Goal: Task Accomplishment & Management: Use online tool/utility

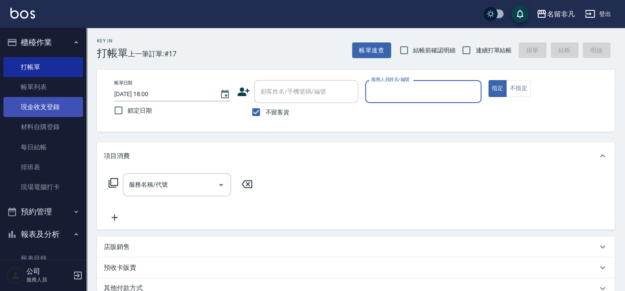
click at [38, 99] on link "現金收支登錄" at bounding box center [43, 107] width 80 height 20
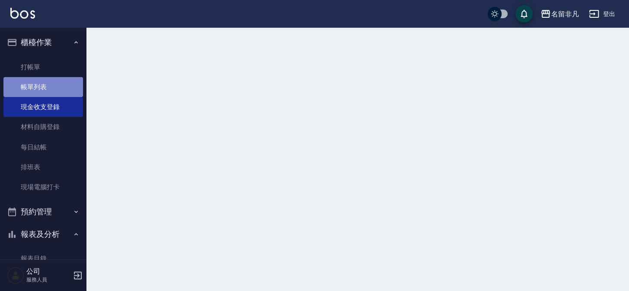
click at [47, 88] on link "帳單列表" at bounding box center [43, 87] width 80 height 20
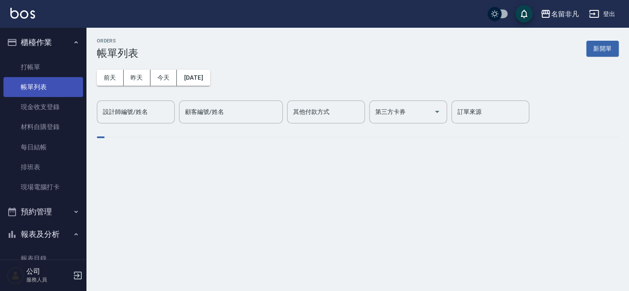
click at [39, 86] on link "帳單列表" at bounding box center [43, 87] width 80 height 20
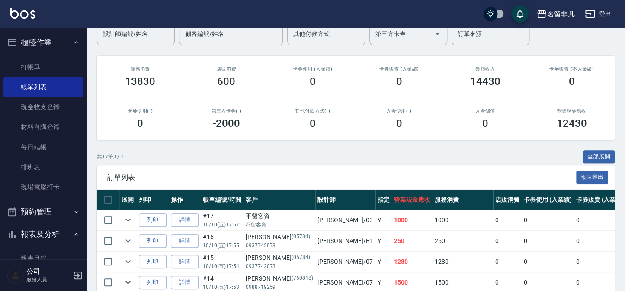
scroll to position [78, 0]
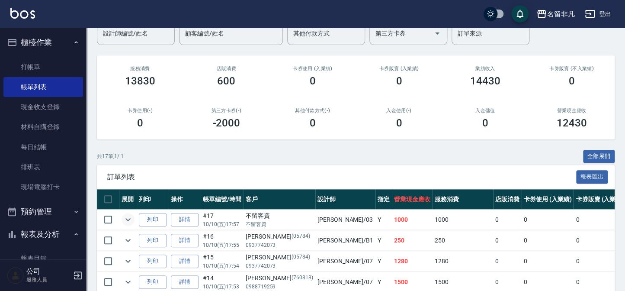
click at [127, 218] on icon "expand row" at bounding box center [128, 219] width 10 height 10
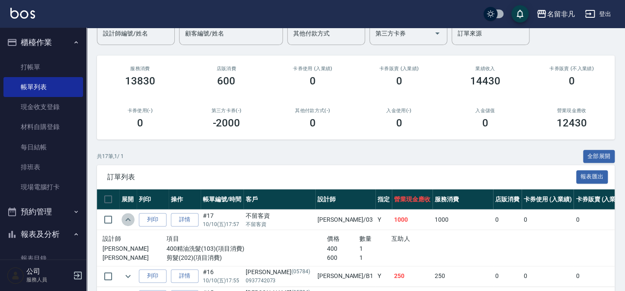
click at [125, 221] on icon "expand row" at bounding box center [128, 219] width 10 height 10
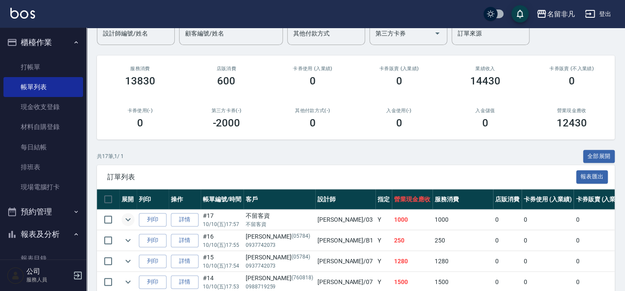
click at [147, 147] on div "ORDERS 帳單列表 新開單 [DATE] [DATE] [DATE] [DATE] 設計師編號/姓名 設計師編號/姓名 顧客編號/姓名 顧客編號/姓名 其…" at bounding box center [355, 272] width 538 height 646
click at [64, 38] on button "櫃檯作業" at bounding box center [43, 42] width 80 height 22
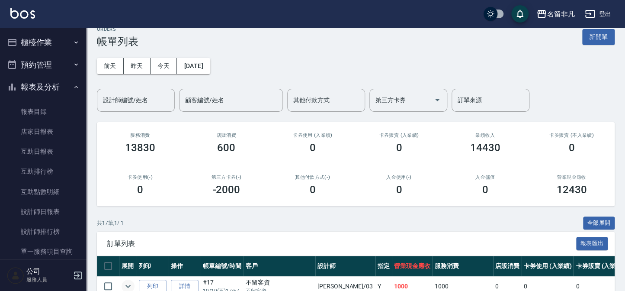
scroll to position [0, 0]
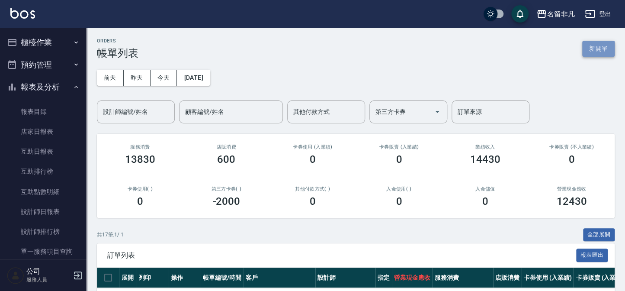
click at [588, 47] on button "新開單" at bounding box center [598, 49] width 32 height 16
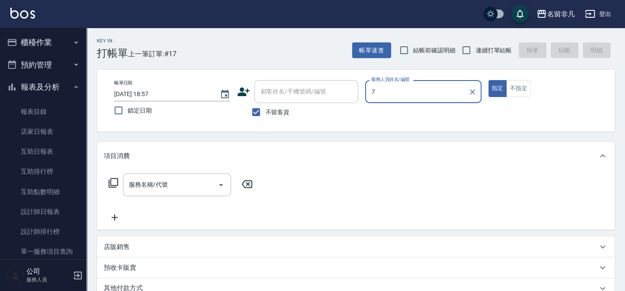
type input "7"
click at [488, 80] on button "指定" at bounding box center [497, 88] width 19 height 17
type button "true"
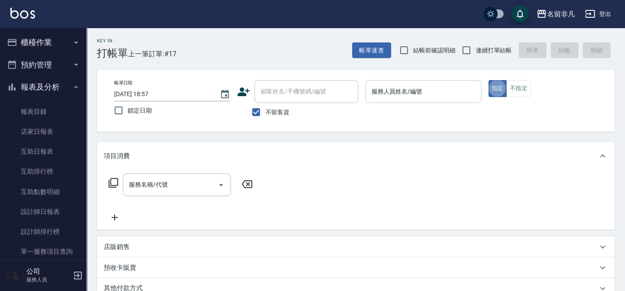
click at [406, 97] on input "服務人員姓名/編號" at bounding box center [423, 91] width 108 height 15
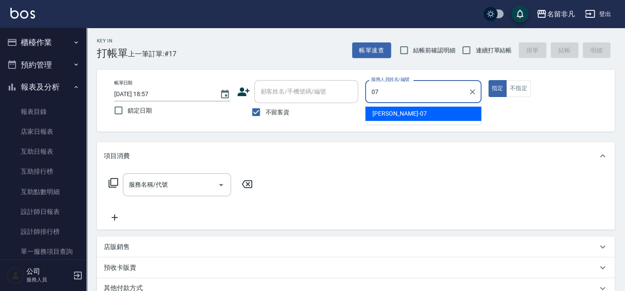
type input "[PERSON_NAME]-07"
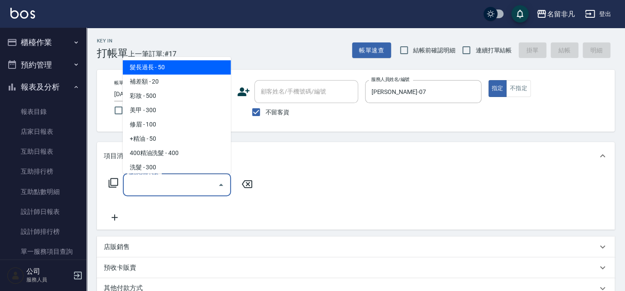
click at [187, 187] on input "服務名稱/代號" at bounding box center [170, 184] width 87 height 15
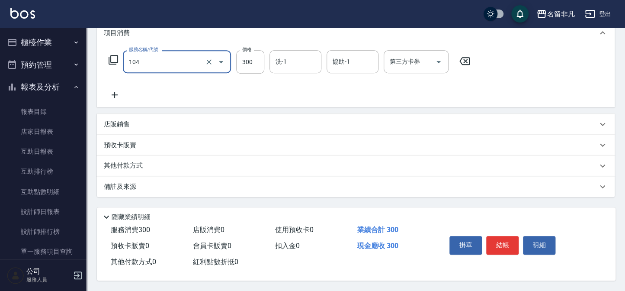
scroll to position [125, 0]
type input "洗髮(104)"
click at [496, 246] on button "結帳" at bounding box center [502, 245] width 32 height 18
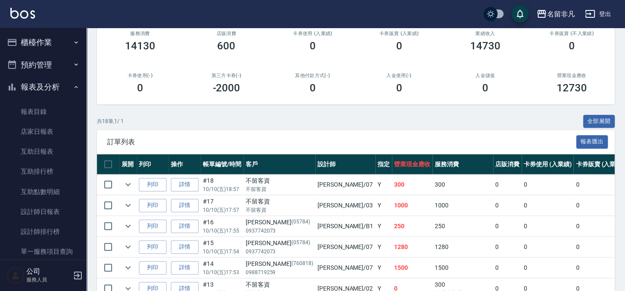
scroll to position [118, 0]
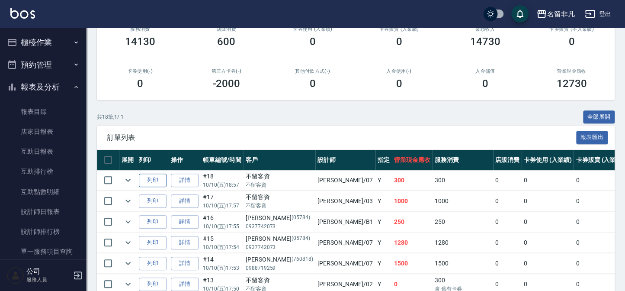
click at [159, 175] on button "列印" at bounding box center [153, 179] width 28 height 13
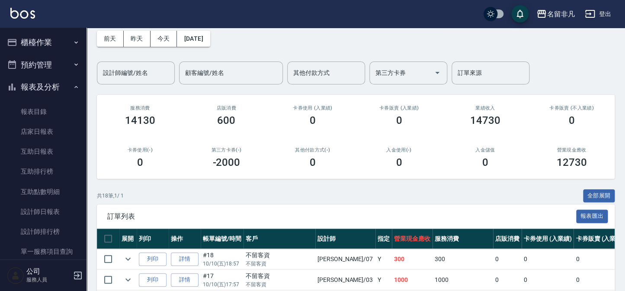
scroll to position [0, 0]
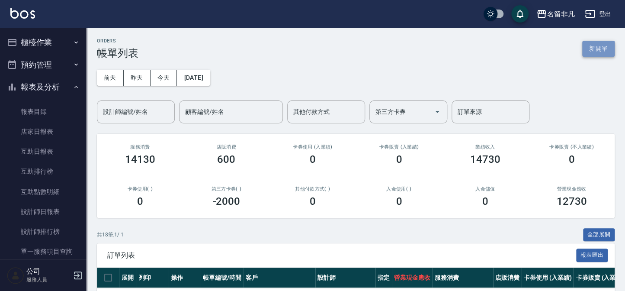
click at [600, 52] on button "新開單" at bounding box center [598, 49] width 32 height 16
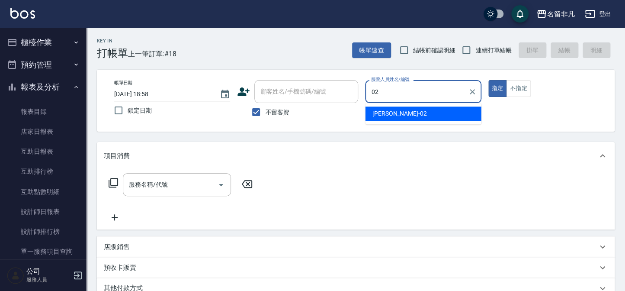
type input "[PERSON_NAME]-02"
type button "true"
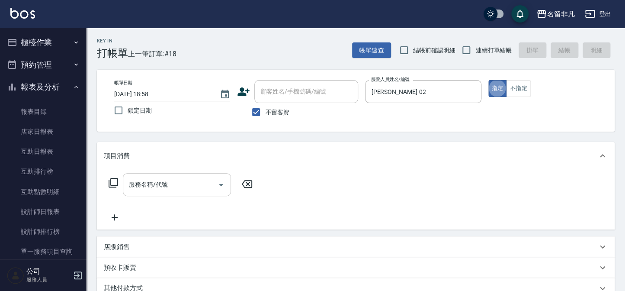
click at [169, 190] on input "服務名稱/代號" at bounding box center [170, 184] width 87 height 15
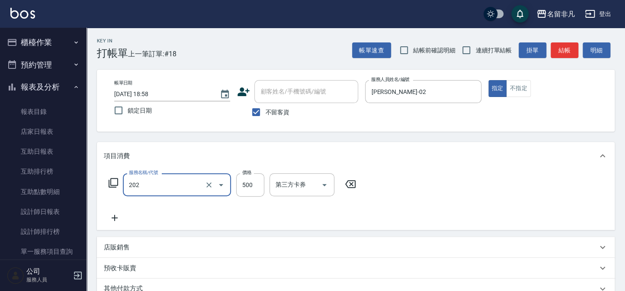
type input "剪髮(202)"
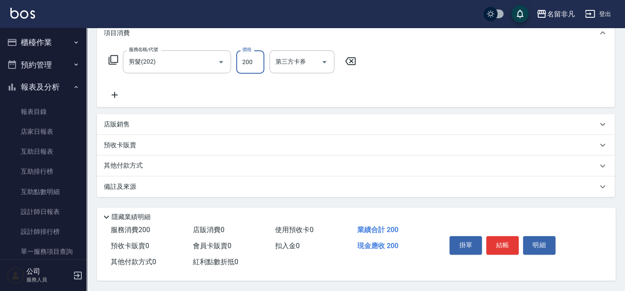
scroll to position [125, 0]
type input "200"
click at [504, 240] on button "結帳" at bounding box center [502, 245] width 32 height 18
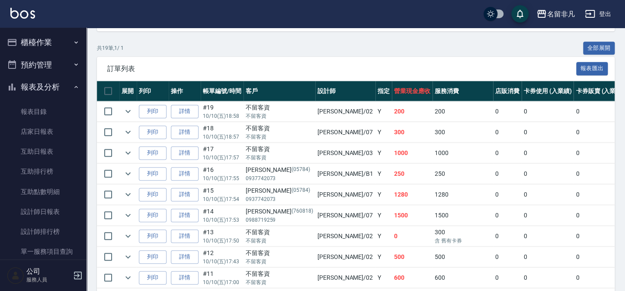
scroll to position [196, 0]
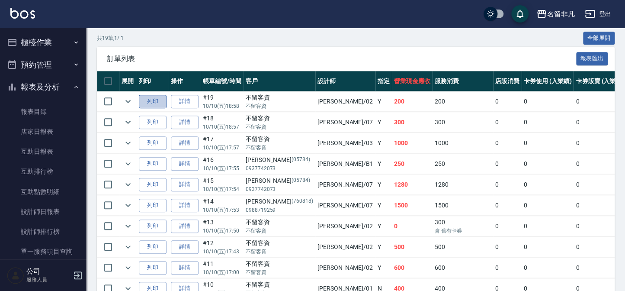
click at [157, 104] on button "列印" at bounding box center [153, 101] width 28 height 13
click at [40, 90] on button "報表及分析" at bounding box center [43, 87] width 80 height 22
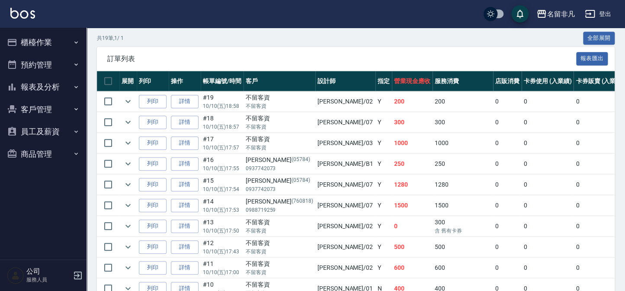
click at [74, 39] on icon "button" at bounding box center [76, 42] width 7 height 7
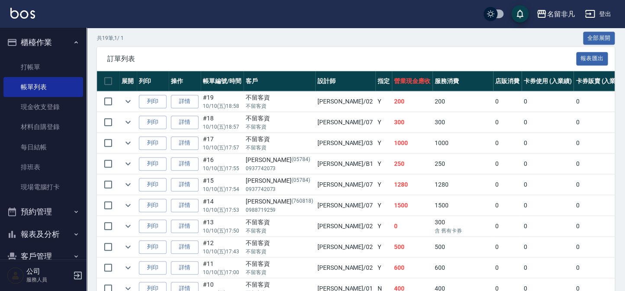
click at [74, 39] on icon "button" at bounding box center [76, 42] width 7 height 7
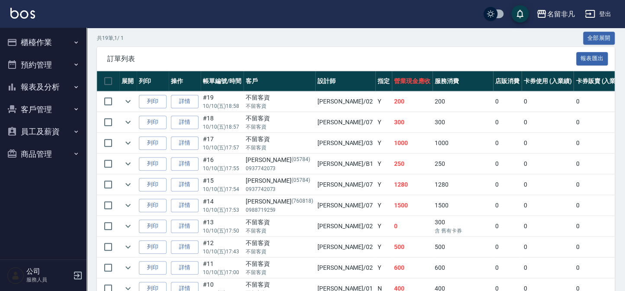
click at [65, 88] on button "報表及分析" at bounding box center [43, 87] width 80 height 22
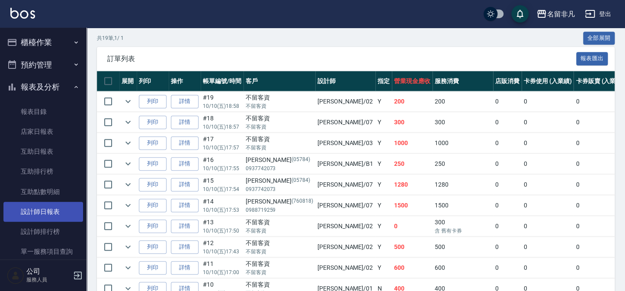
click at [43, 213] on link "設計師日報表" at bounding box center [43, 212] width 80 height 20
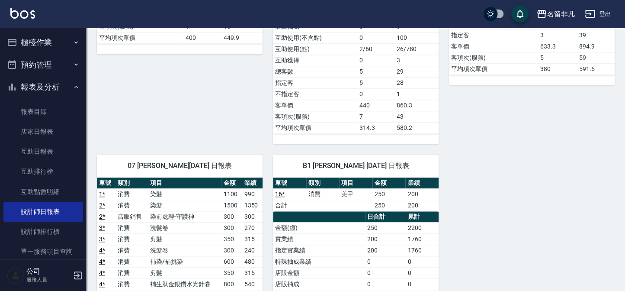
scroll to position [275, 0]
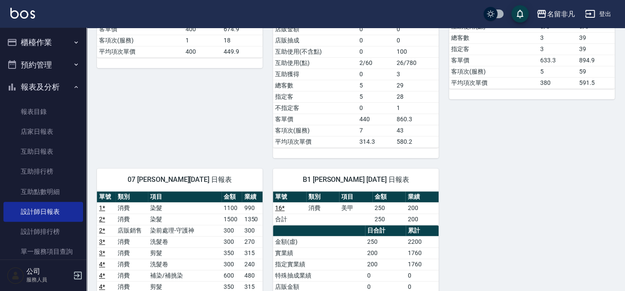
click at [22, 85] on button "報表及分析" at bounding box center [43, 87] width 80 height 22
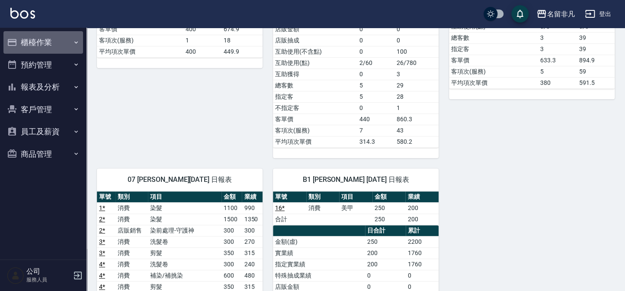
click at [61, 45] on button "櫃檯作業" at bounding box center [43, 42] width 80 height 22
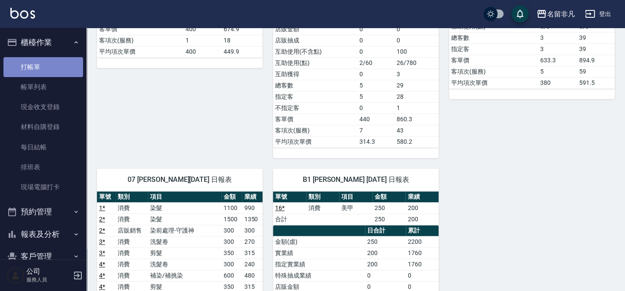
click at [60, 68] on link "打帳單" at bounding box center [43, 67] width 80 height 20
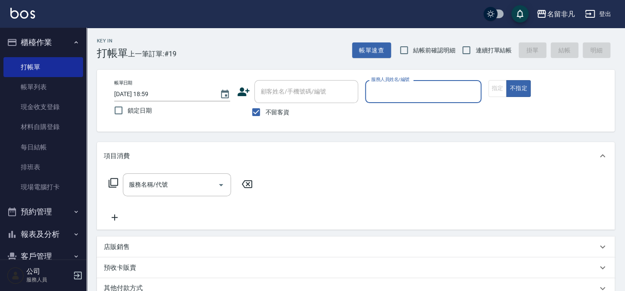
click at [234, 47] on div "Key In 打帳單 上一筆訂單:#19 帳單速查 結帳前確認明細 連續打單結帳 掛單 結帳 明細" at bounding box center [350, 44] width 528 height 32
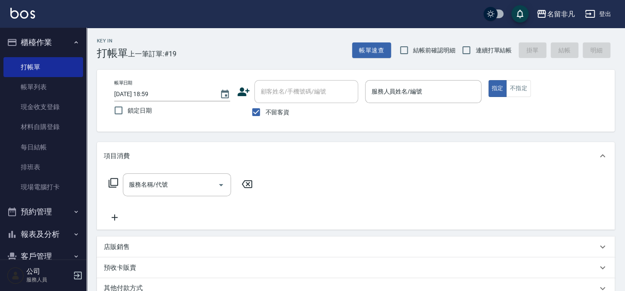
click at [49, 46] on button "櫃檯作業" at bounding box center [43, 42] width 80 height 22
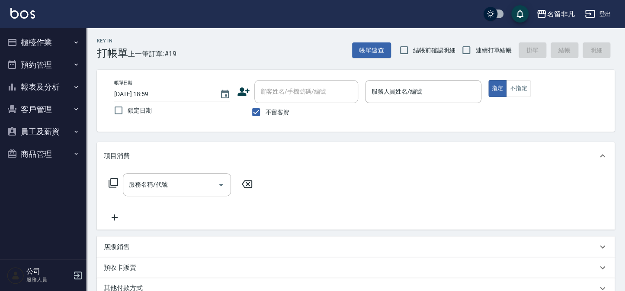
click at [52, 87] on button "報表及分析" at bounding box center [43, 87] width 80 height 22
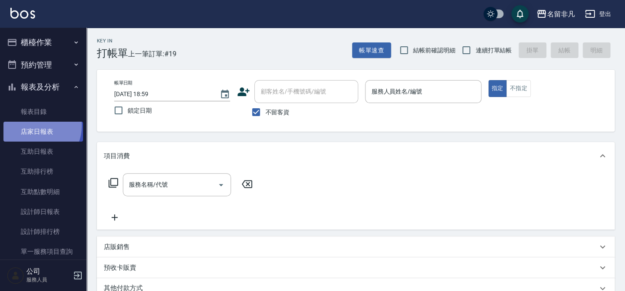
click at [35, 126] on link "店家日報表" at bounding box center [43, 132] width 80 height 20
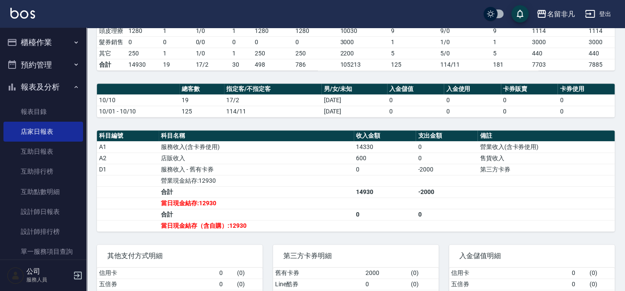
scroll to position [196, 0]
